Goal: Check status

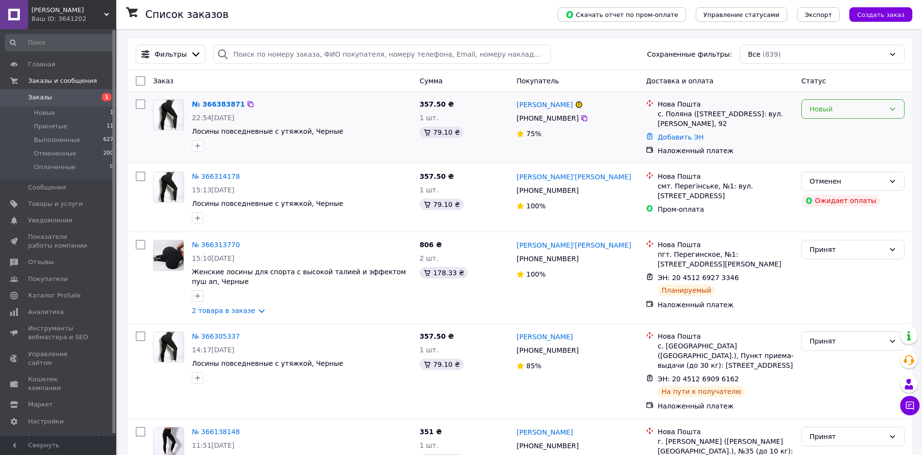
click at [830, 114] on div "Новый" at bounding box center [846, 109] width 75 height 11
click at [818, 129] on li "Принят" at bounding box center [852, 130] width 102 height 17
